Goal: Task Accomplishment & Management: Use online tool/utility

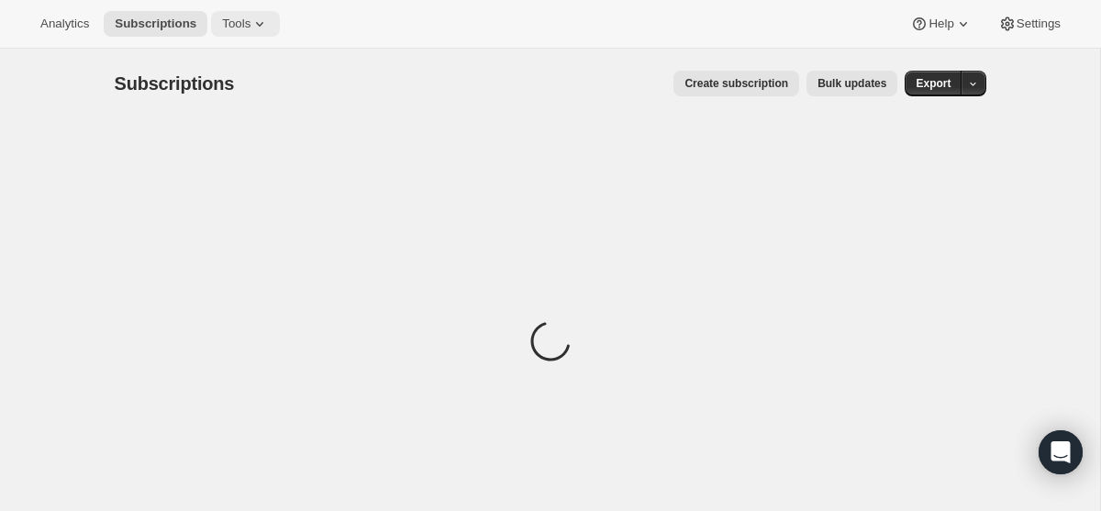
click at [260, 22] on icon at bounding box center [259, 24] width 18 height 18
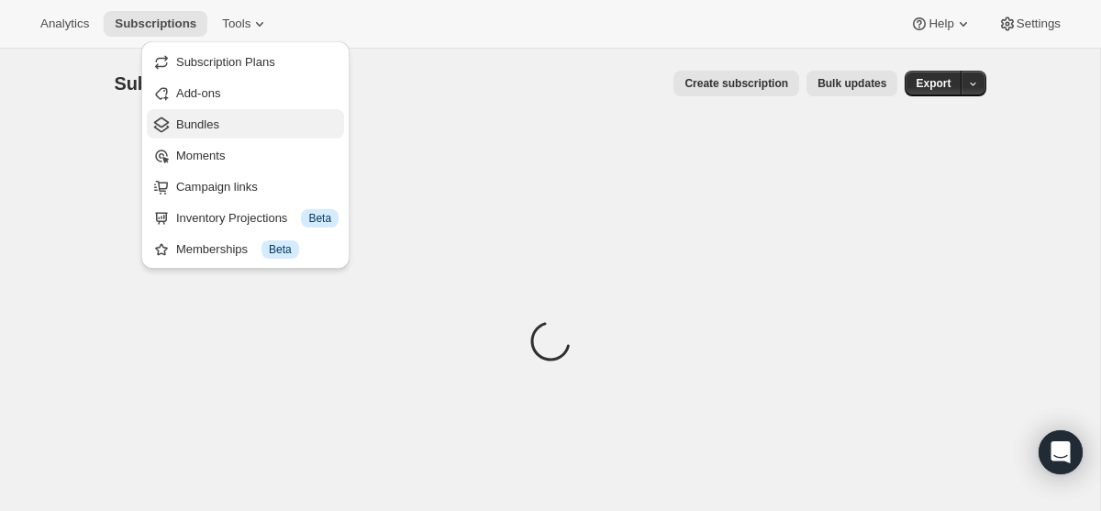
click at [272, 127] on span "Bundles" at bounding box center [257, 125] width 162 height 18
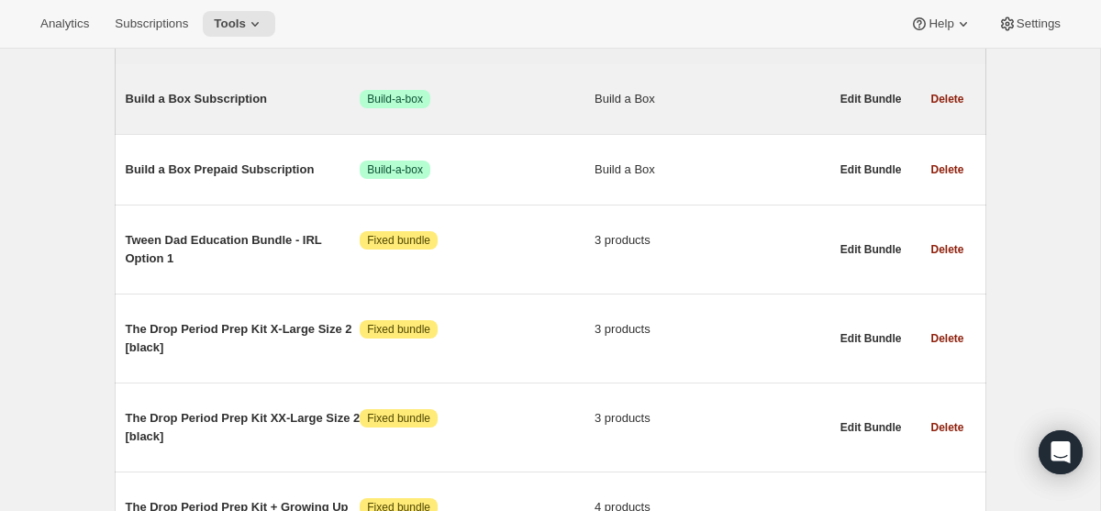
scroll to position [254, 0]
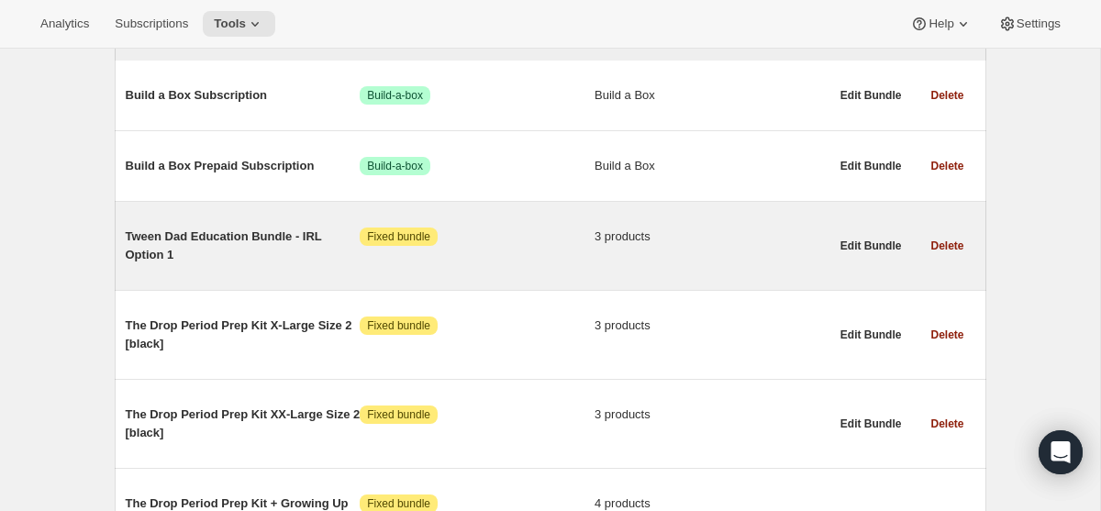
click at [209, 239] on span "Tween Dad Education Bundle - IRL Option 1" at bounding box center [243, 245] width 235 height 37
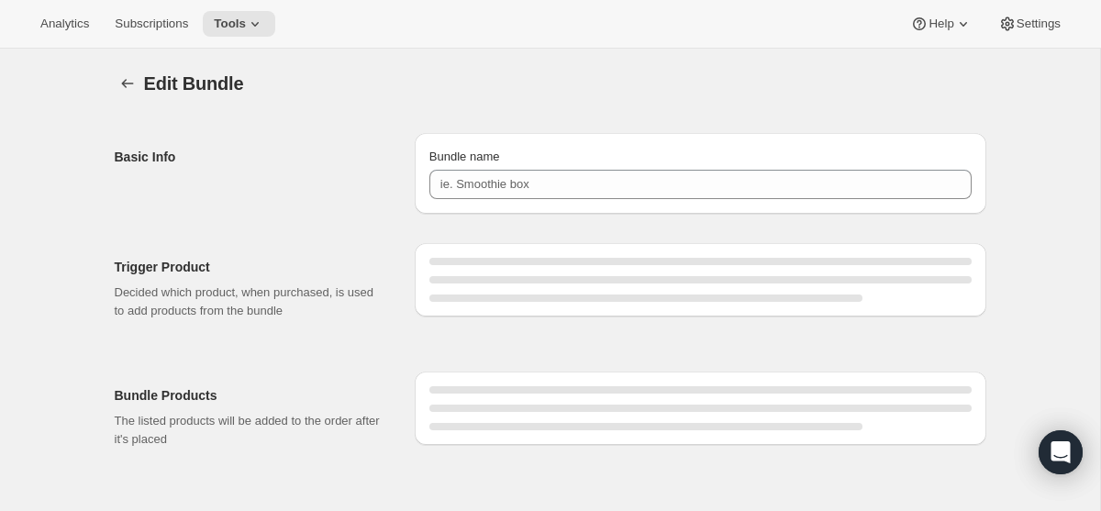
type input "Tween Dad Education Bundle - IRL Option 1"
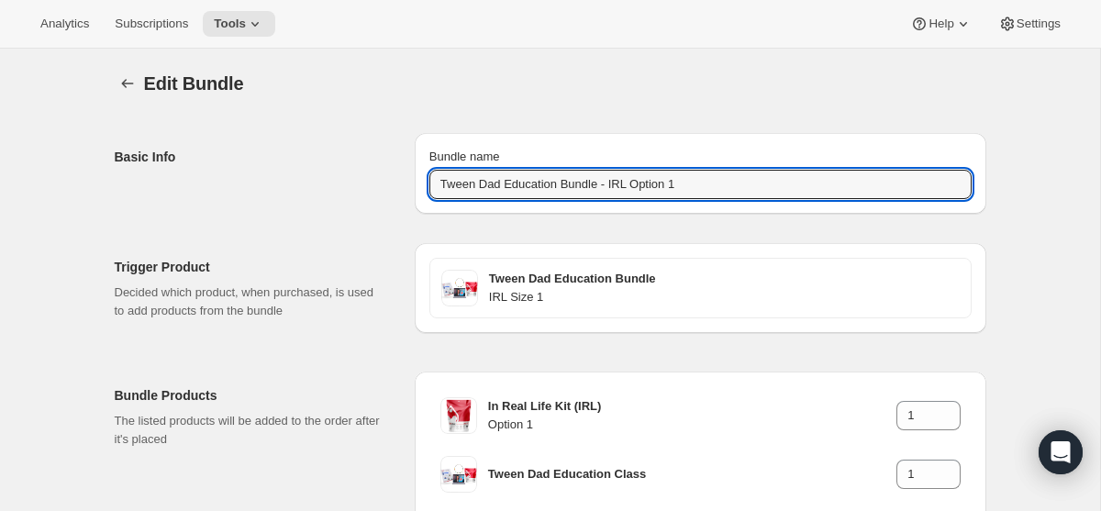
drag, startPoint x: 703, startPoint y: 181, endPoint x: 381, endPoint y: 183, distance: 322.0
click at [381, 183] on div "Basic Info Bundle name Tween Dad Education Bundle - IRL Option 1" at bounding box center [550, 165] width 871 height 95
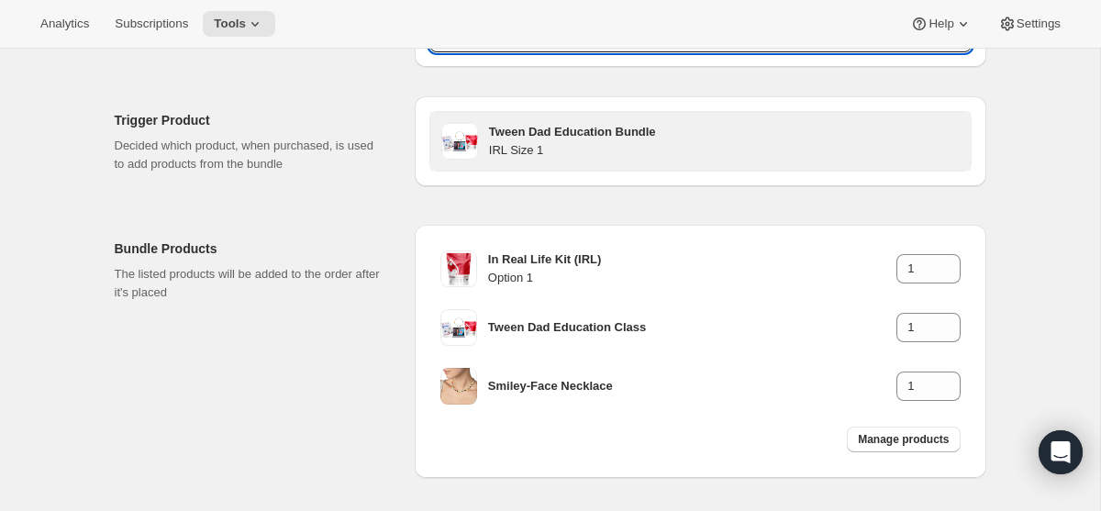
scroll to position [154, 0]
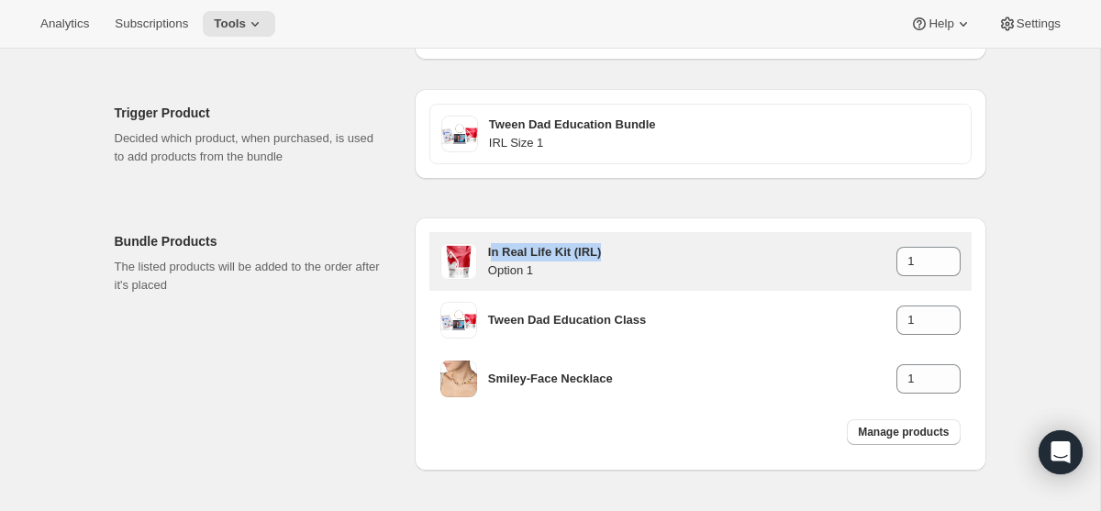
drag, startPoint x: 608, startPoint y: 254, endPoint x: 490, endPoint y: 257, distance: 118.4
click at [490, 257] on h3 "In Real Life Kit (IRL)" at bounding box center [692, 252] width 408 height 18
copy h3 "n Real Life Kit (IRL)"
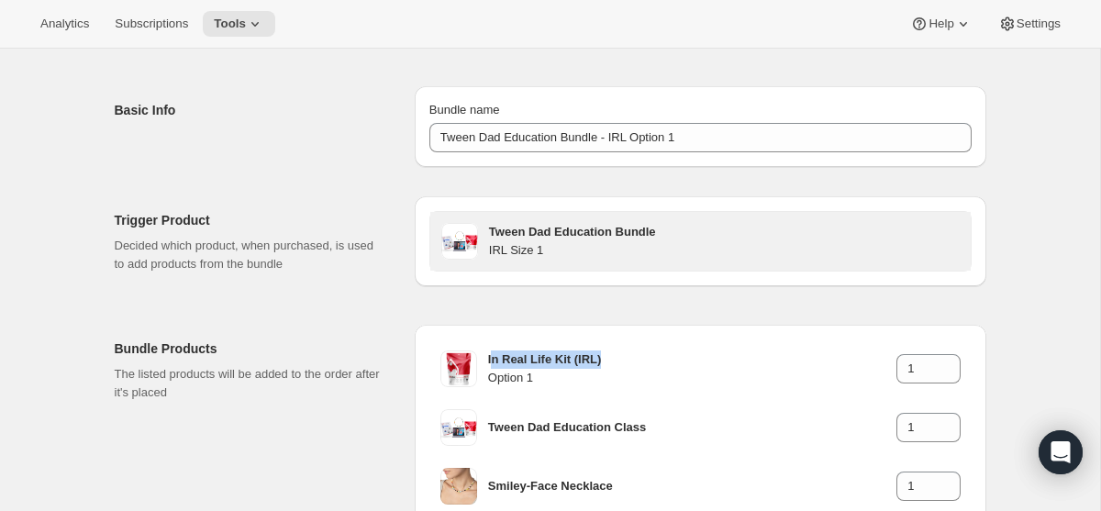
scroll to position [54, 0]
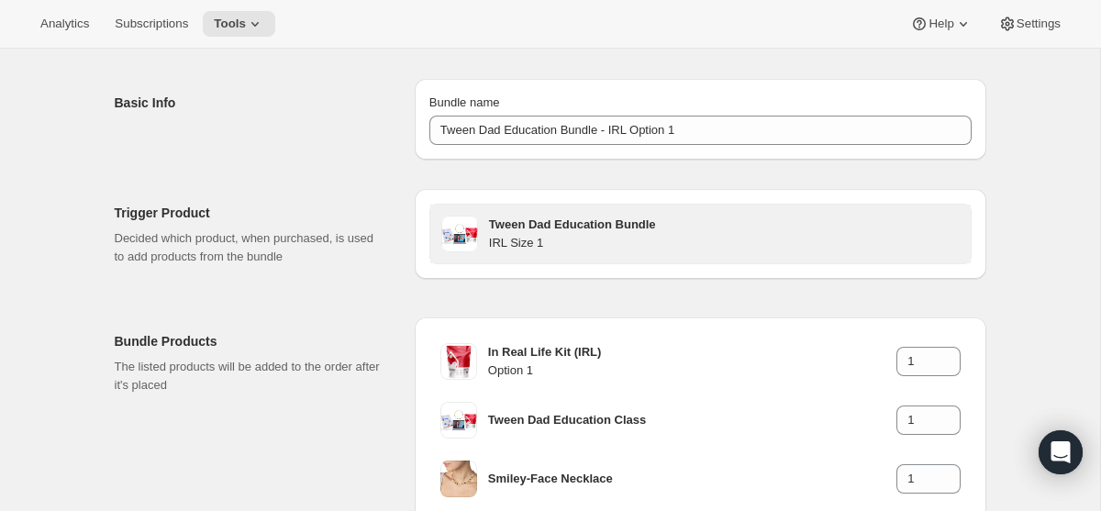
click at [526, 236] on h4 "IRL Size 1" at bounding box center [724, 243] width 471 height 18
click at [549, 225] on h3 "Tween Dad Education Bundle" at bounding box center [724, 225] width 471 height 18
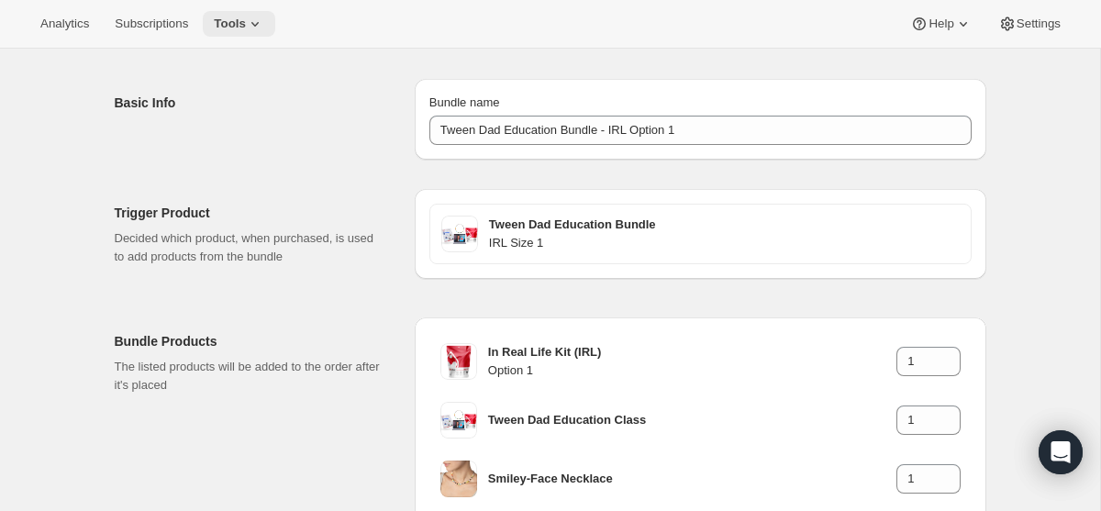
click at [245, 28] on span "Tools" at bounding box center [230, 24] width 32 height 15
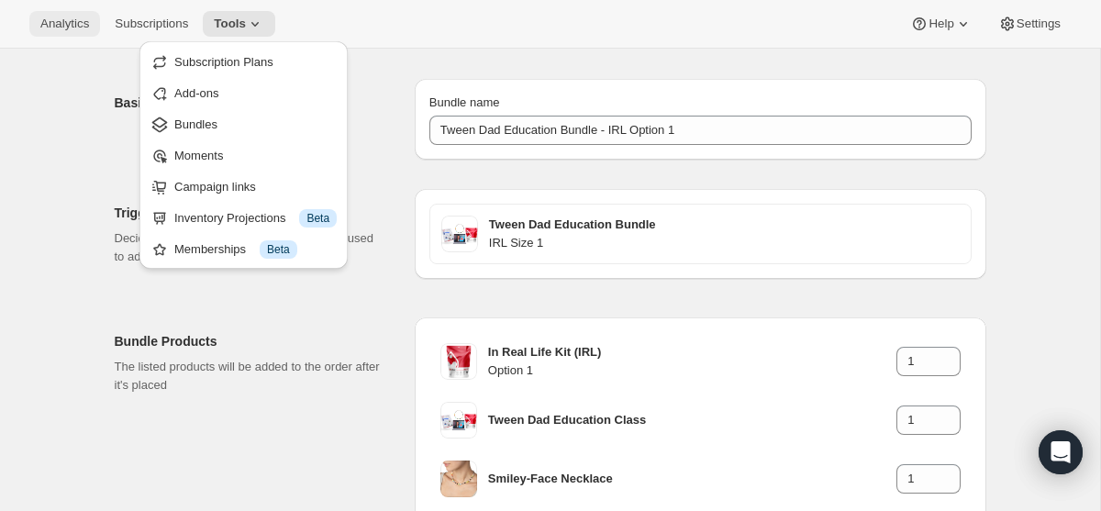
click at [69, 26] on span "Analytics" at bounding box center [64, 24] width 49 height 15
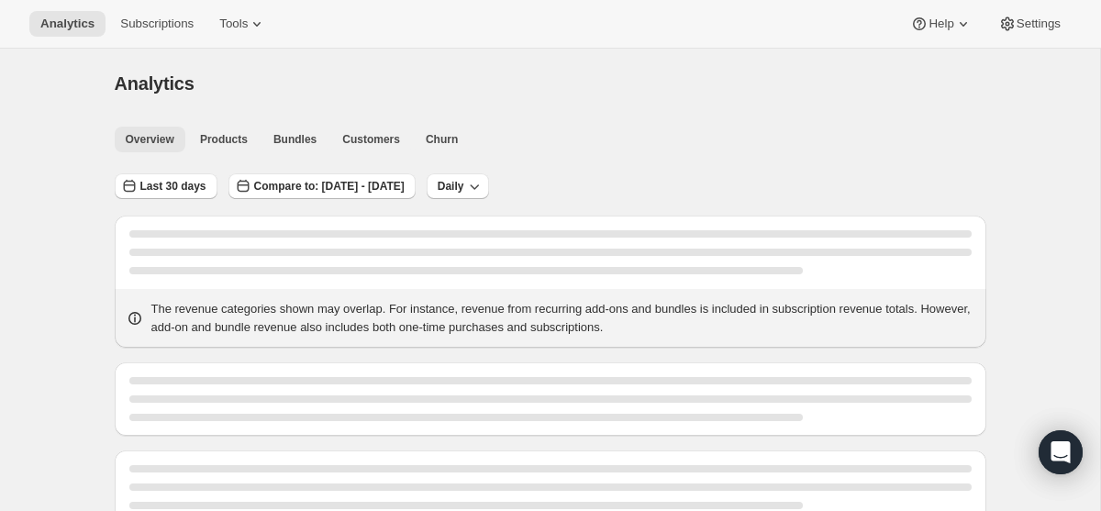
drag, startPoint x: 235, startPoint y: 142, endPoint x: 365, endPoint y: 2, distance: 191.5
click at [235, 142] on span "Products" at bounding box center [224, 139] width 48 height 15
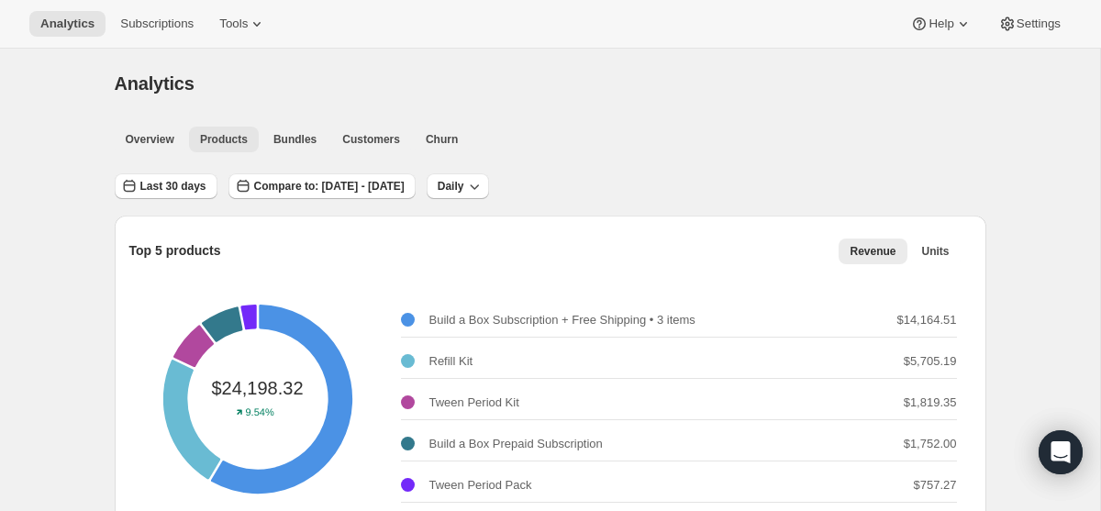
click at [223, 142] on span "Products" at bounding box center [224, 139] width 48 height 15
click at [150, 135] on span "Overview" at bounding box center [150, 139] width 49 height 15
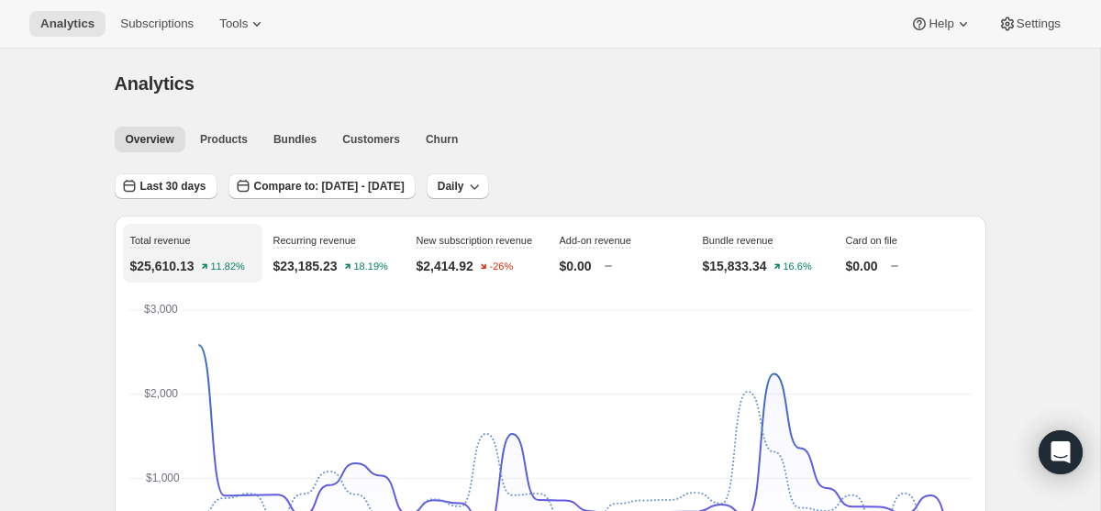
click at [382, 52] on div "Analytics. This page is ready Analytics" at bounding box center [550, 84] width 871 height 70
